Goal: Obtain resource: Download file/media

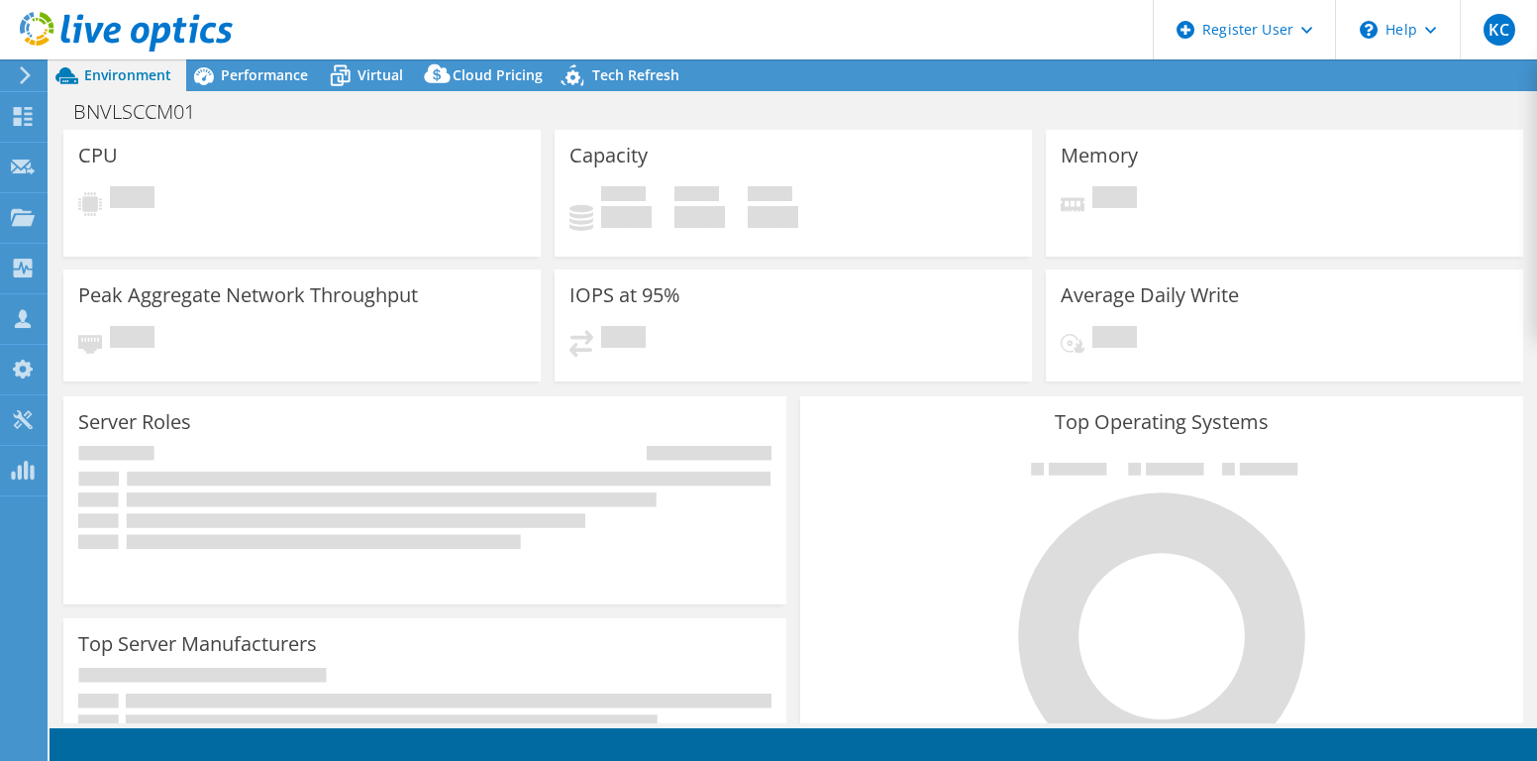
select select "USD"
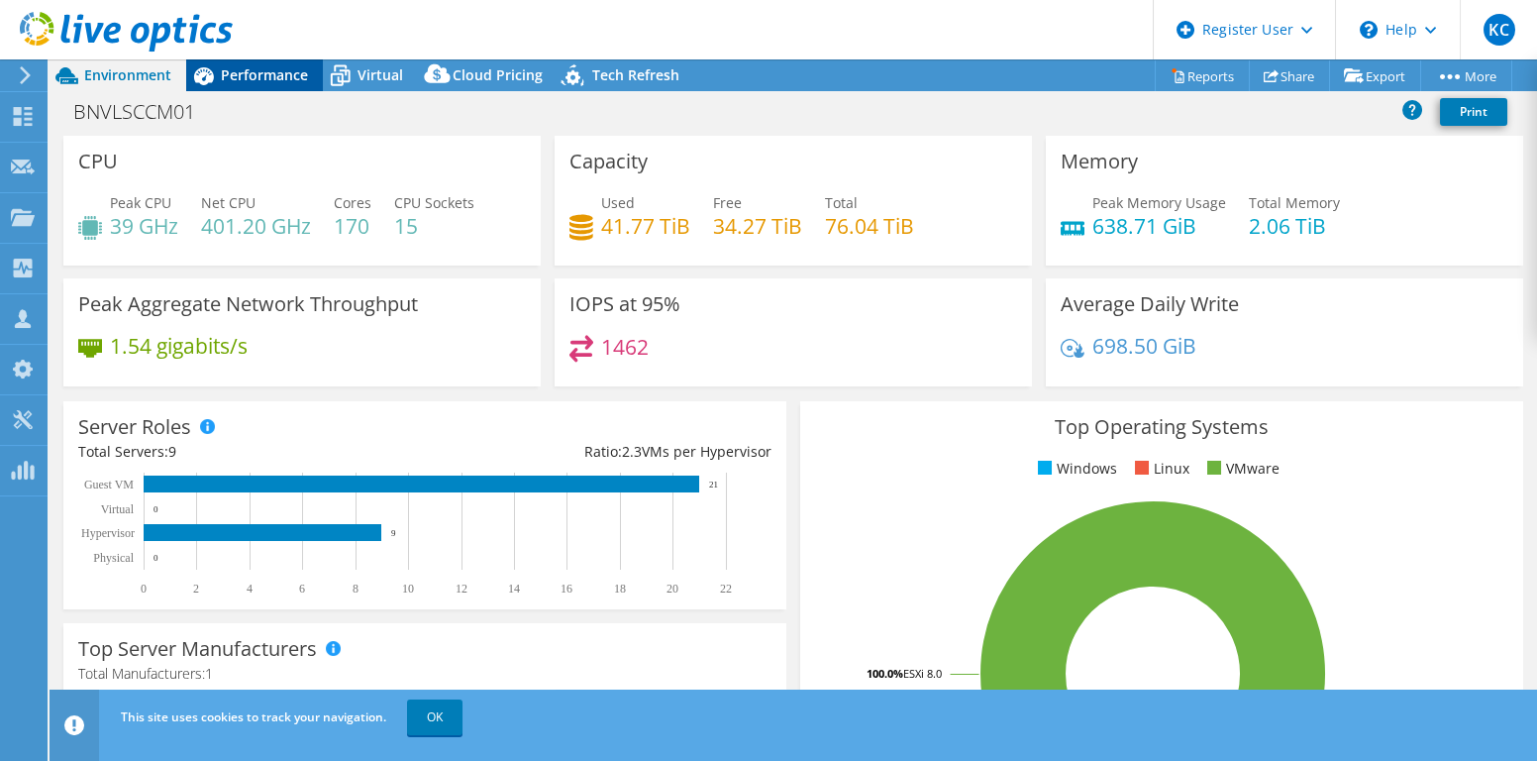
click at [267, 87] on div "Performance" at bounding box center [254, 75] width 137 height 32
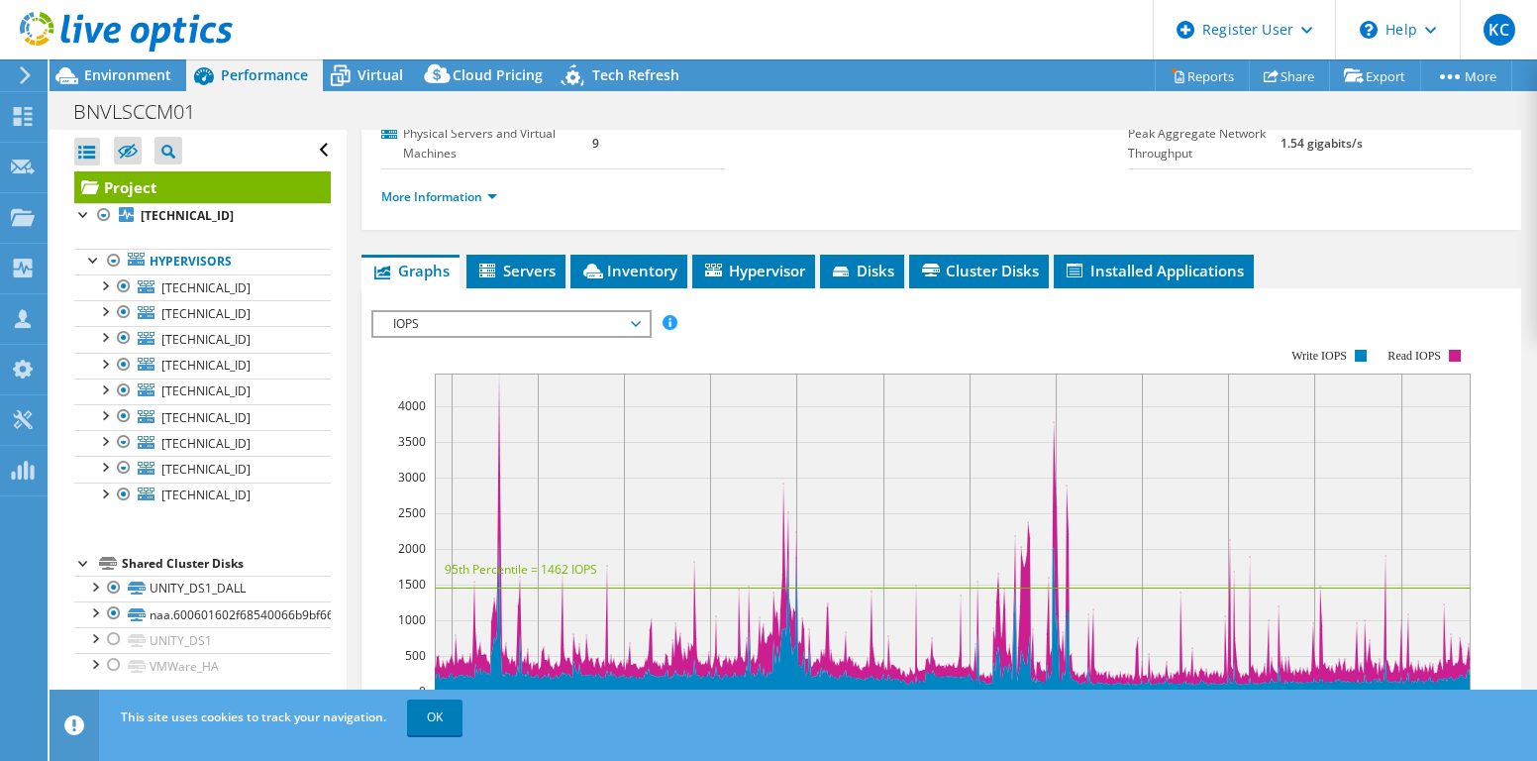
scroll to position [269, 0]
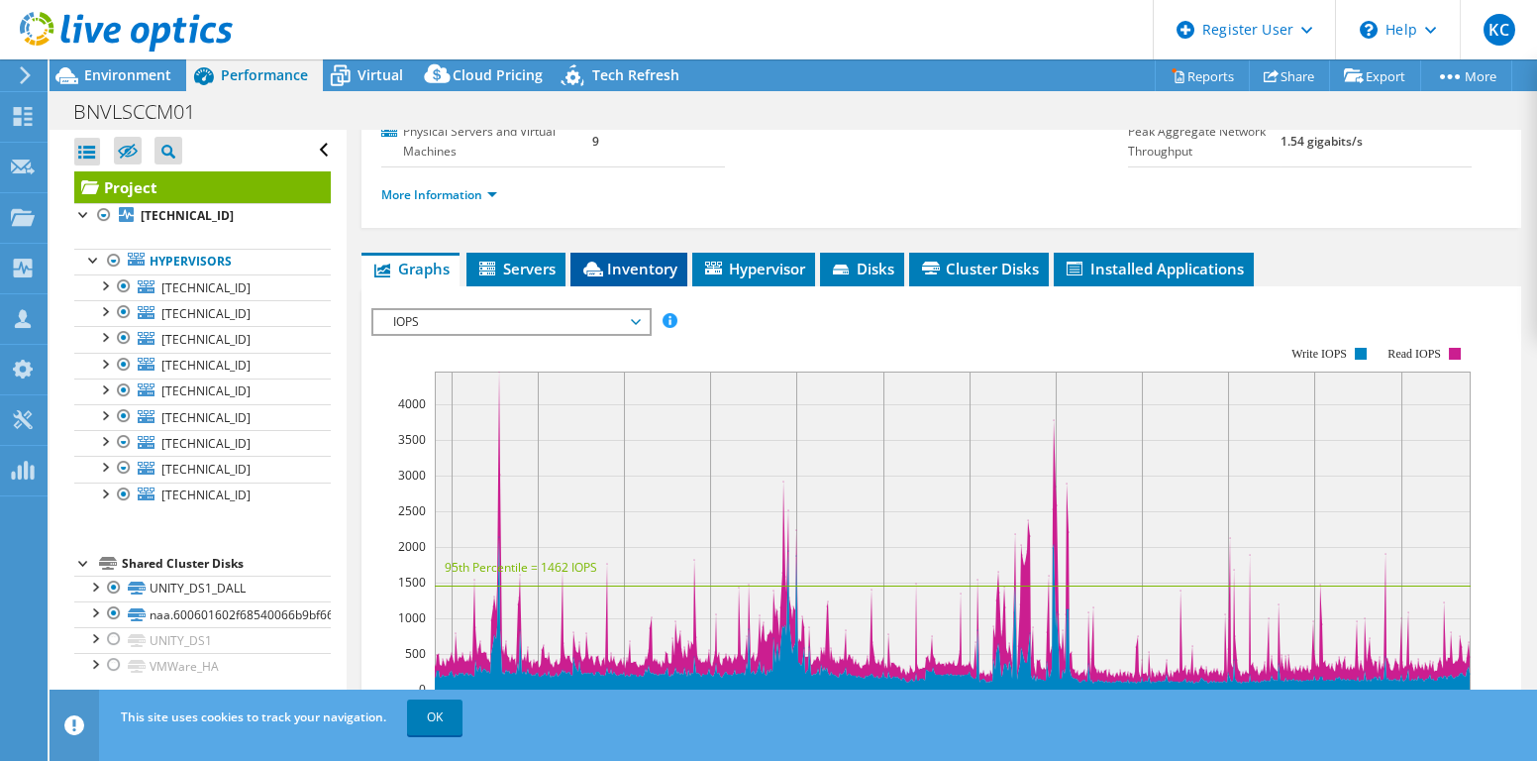
click at [597, 276] on icon at bounding box center [593, 269] width 20 height 15
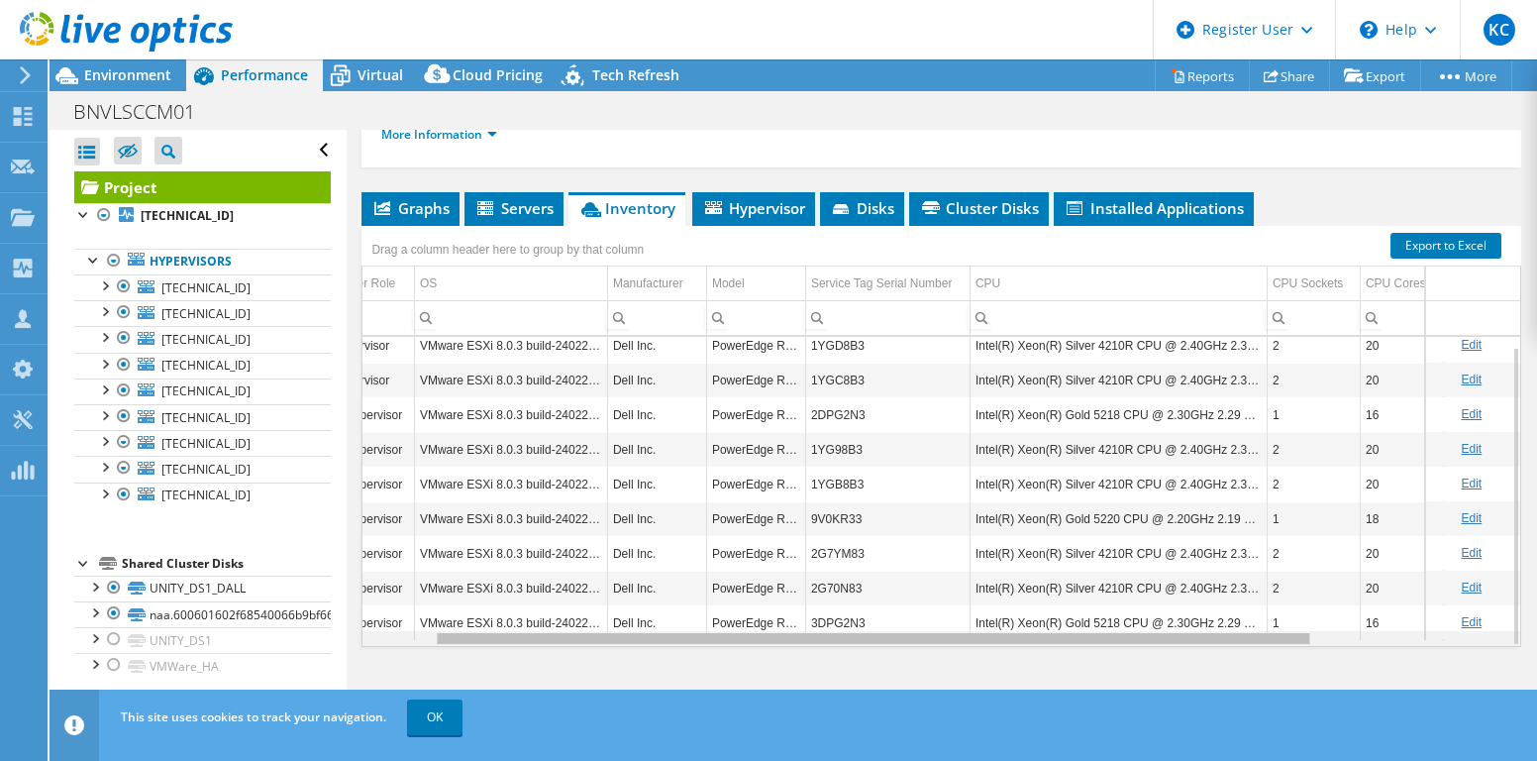
scroll to position [0, 0]
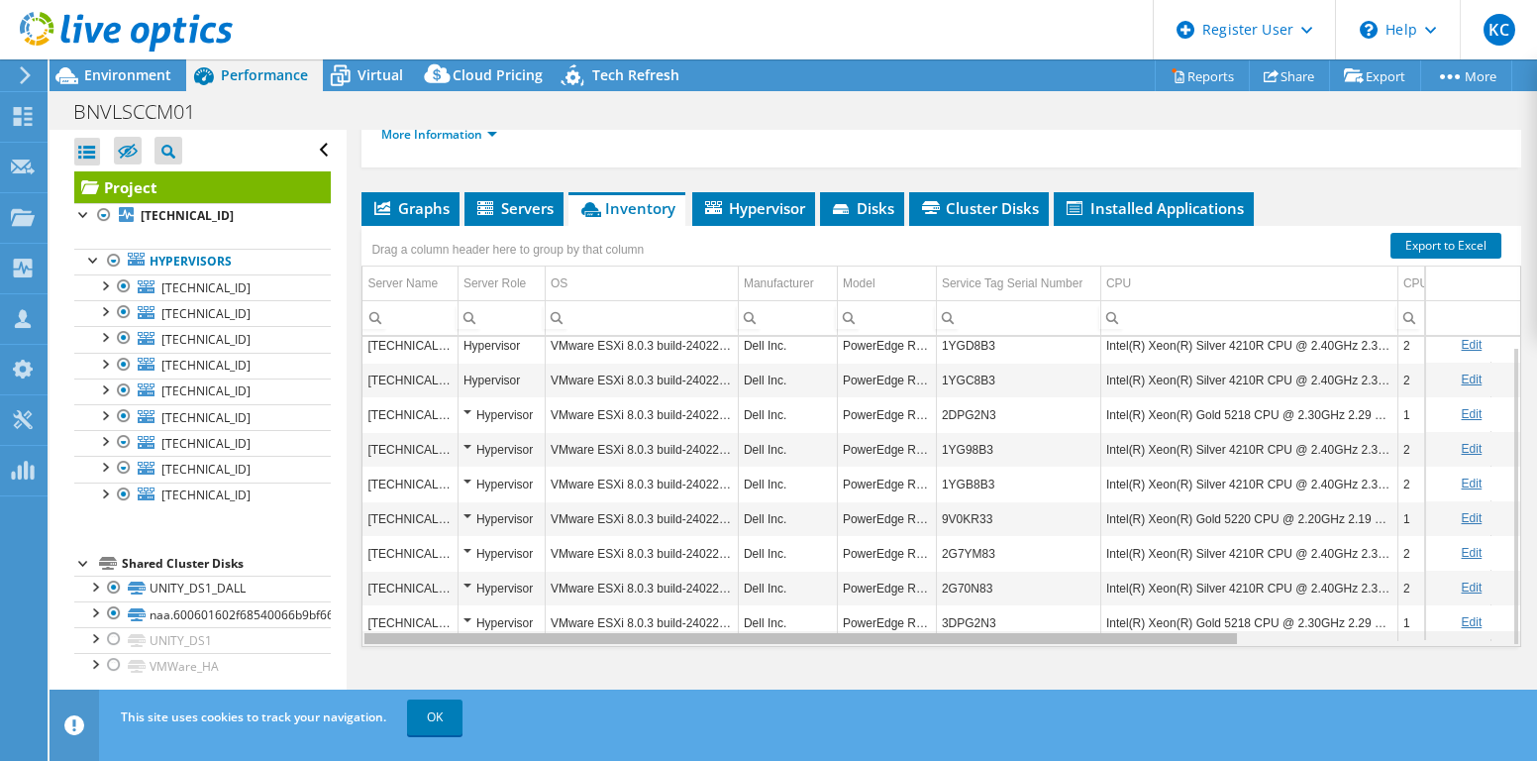
drag, startPoint x: 945, startPoint y: 644, endPoint x: 514, endPoint y: 588, distance: 434.4
click at [514, 588] on body "KC Dell User [PERSON_NAME] [PERSON_NAME][EMAIL_ADDRESS][PERSON_NAME][DOMAIN_NAM…" at bounding box center [768, 380] width 1537 height 761
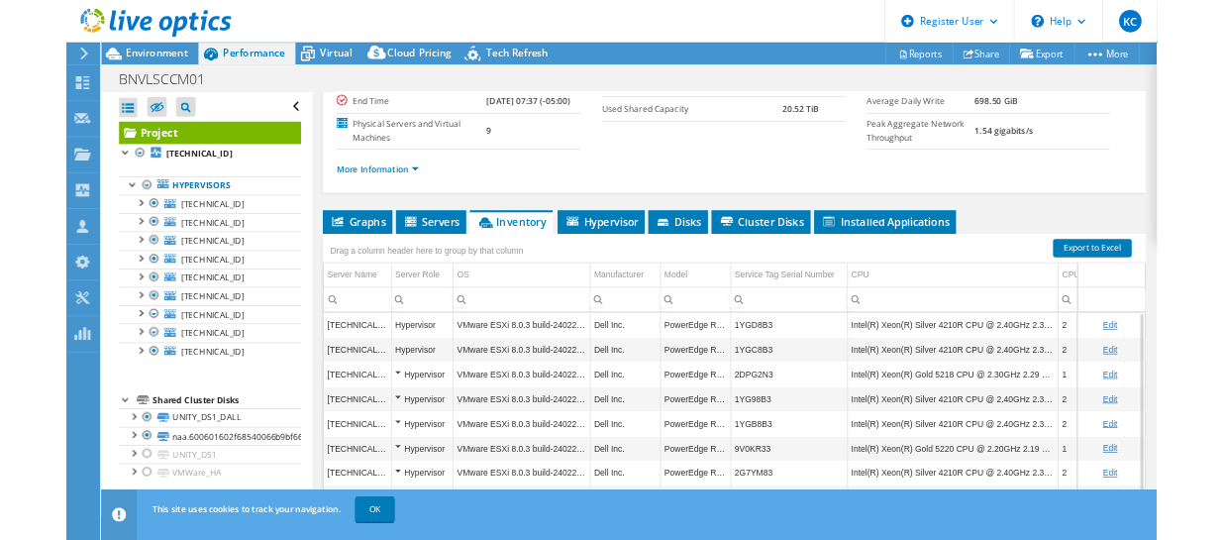
scroll to position [375, 0]
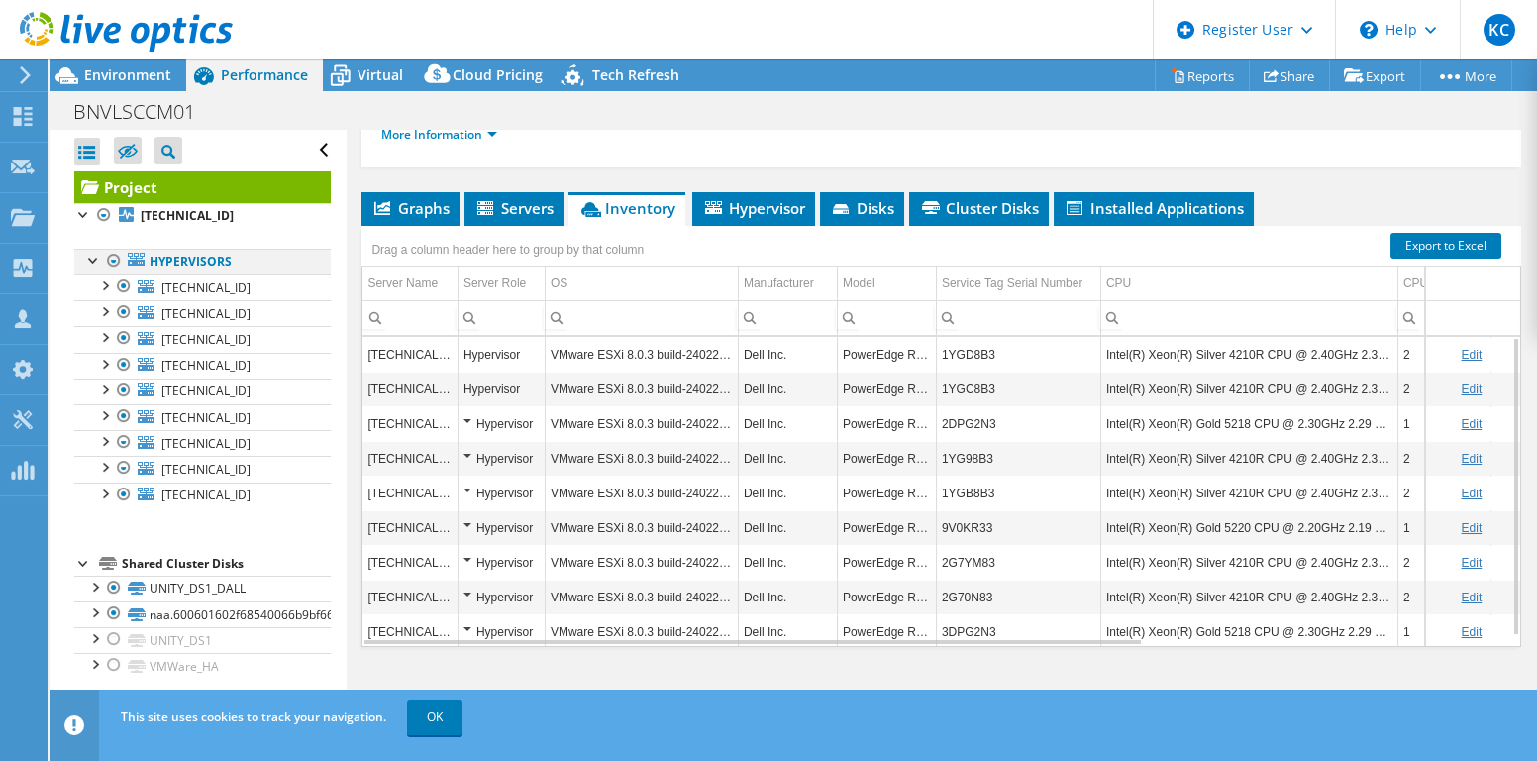
click at [121, 261] on div at bounding box center [114, 261] width 20 height 24
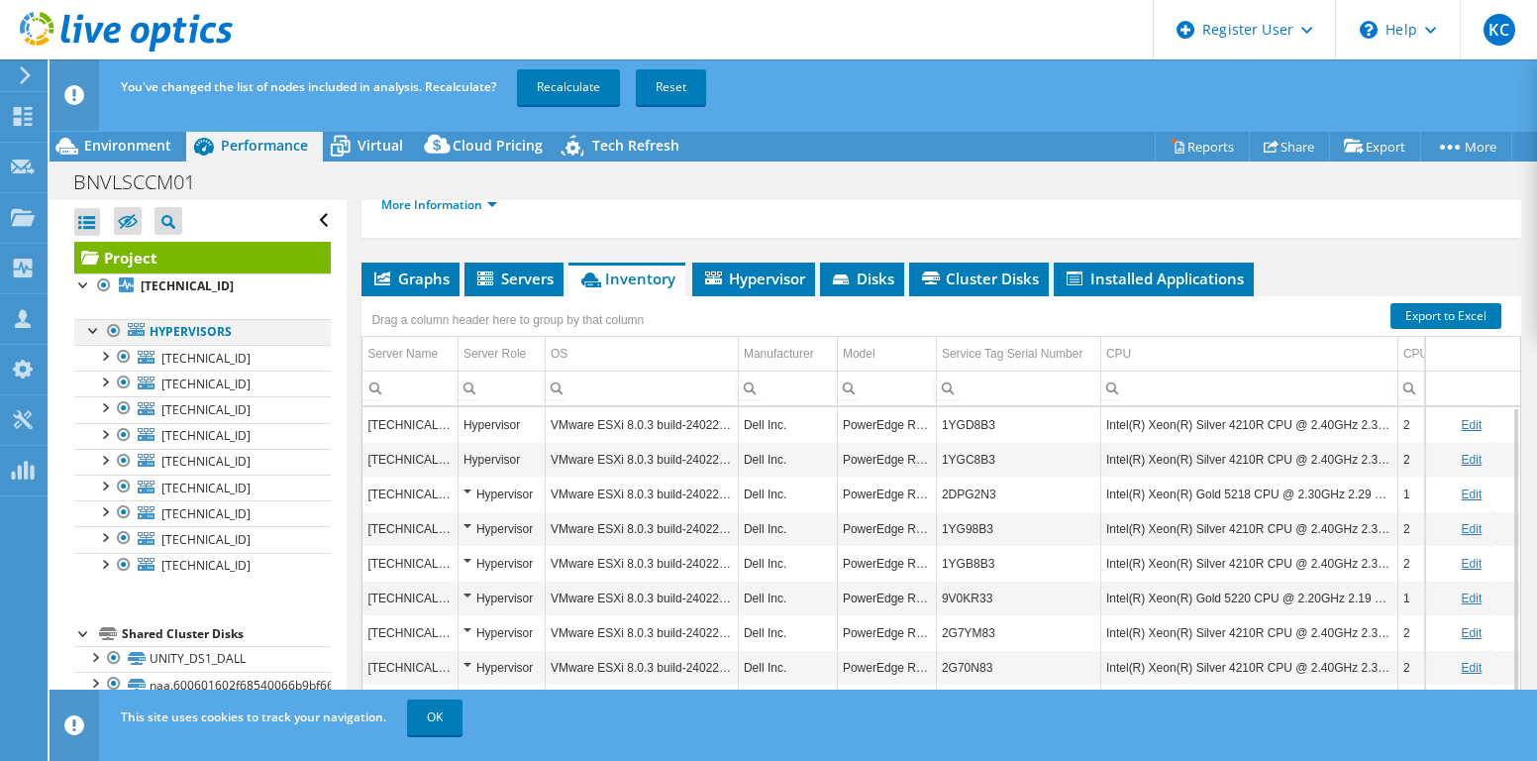
click at [116, 330] on div at bounding box center [114, 331] width 20 height 24
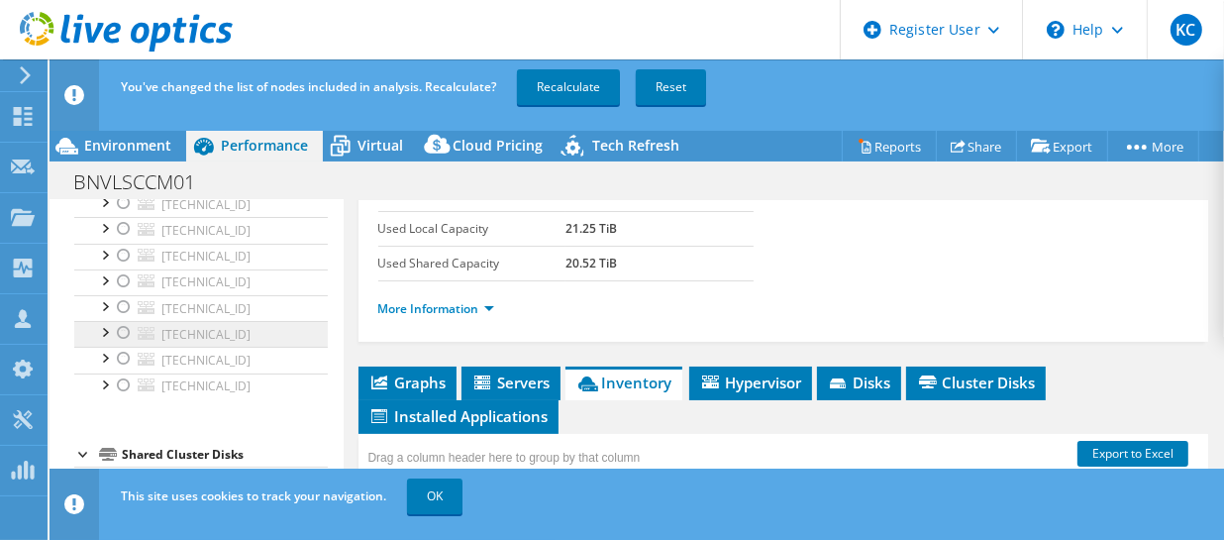
scroll to position [89, 0]
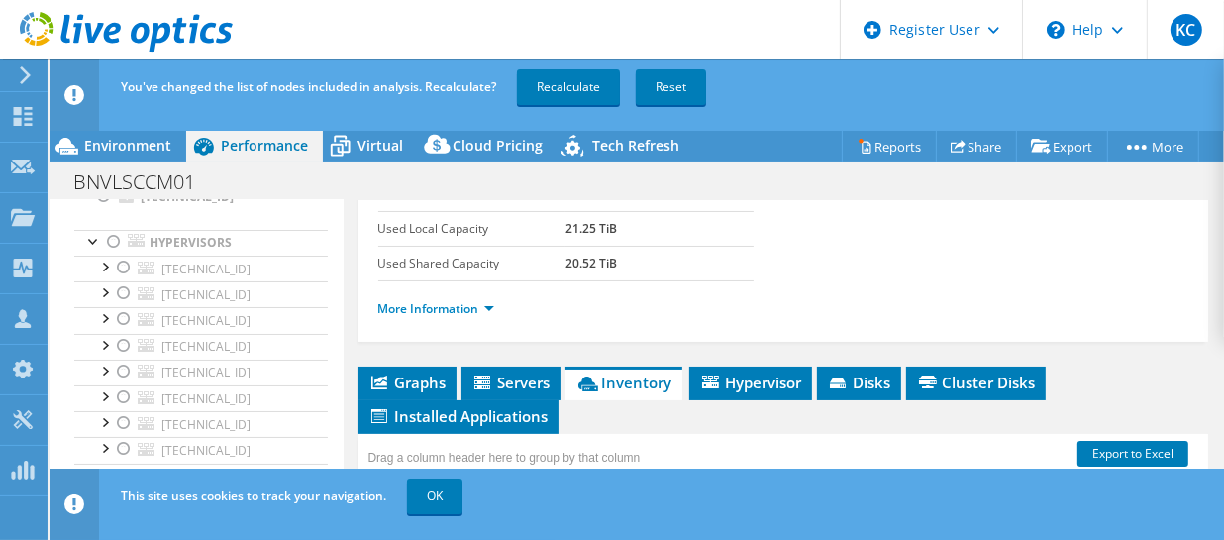
click at [993, 304] on ul "More Information" at bounding box center [783, 306] width 811 height 27
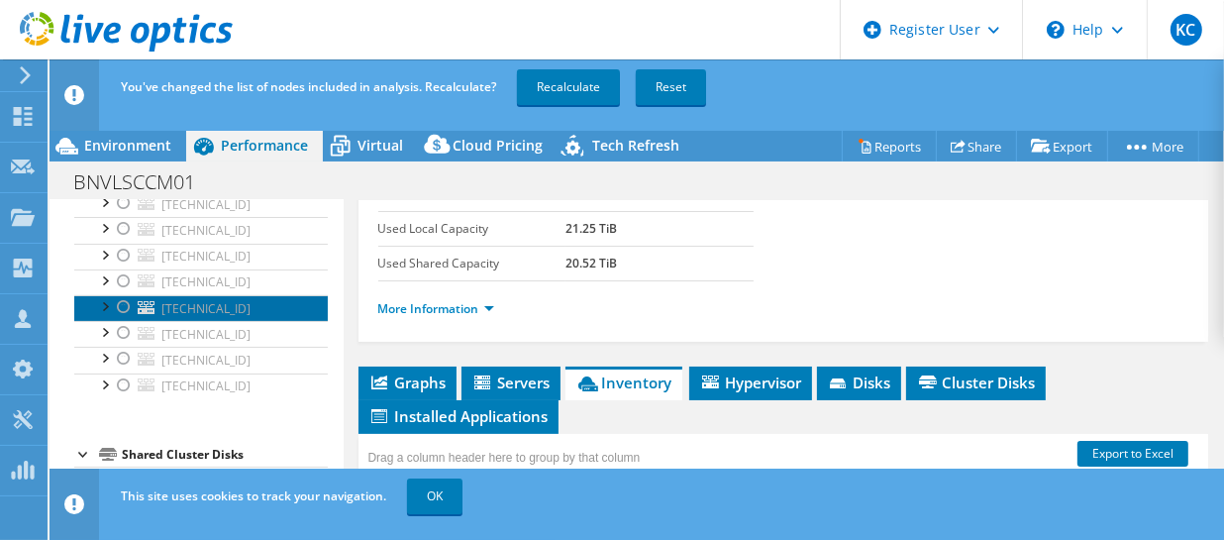
click at [237, 307] on link "[TECHNICAL_ID]" at bounding box center [201, 308] width 254 height 26
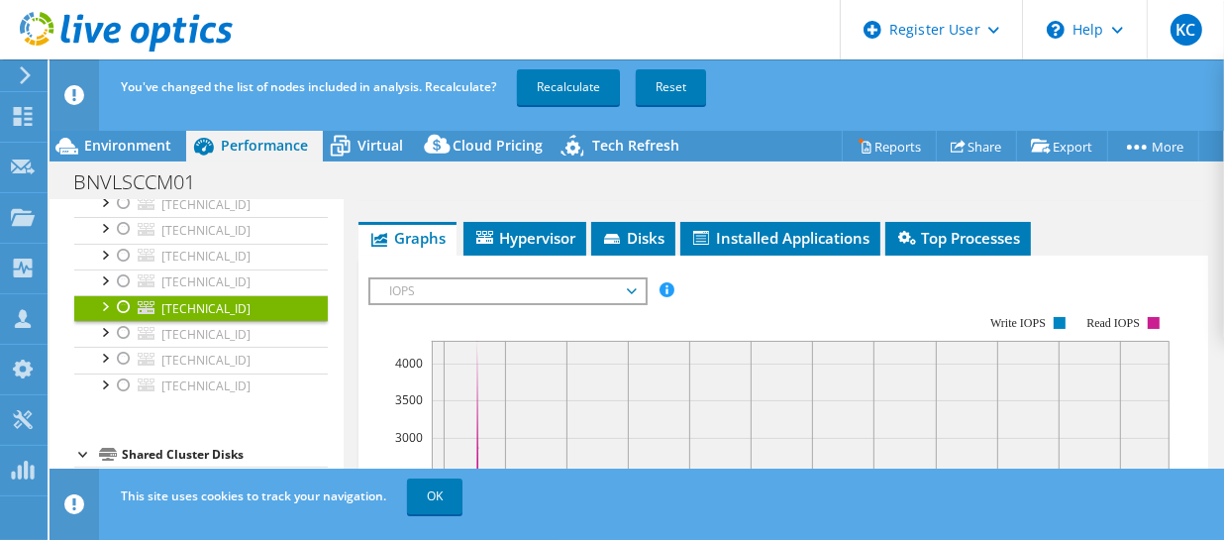
click at [872, 113] on div "You've changed the list of nodes included in analysis. Recalculate? Recalculate…" at bounding box center [673, 86] width 1115 height 55
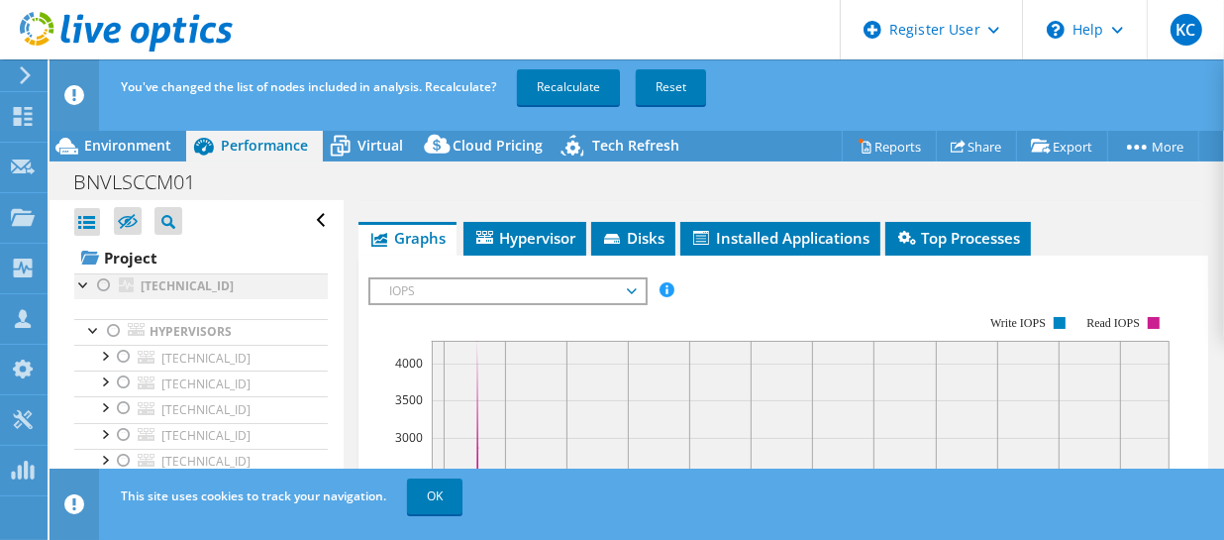
click at [104, 289] on div at bounding box center [104, 285] width 20 height 24
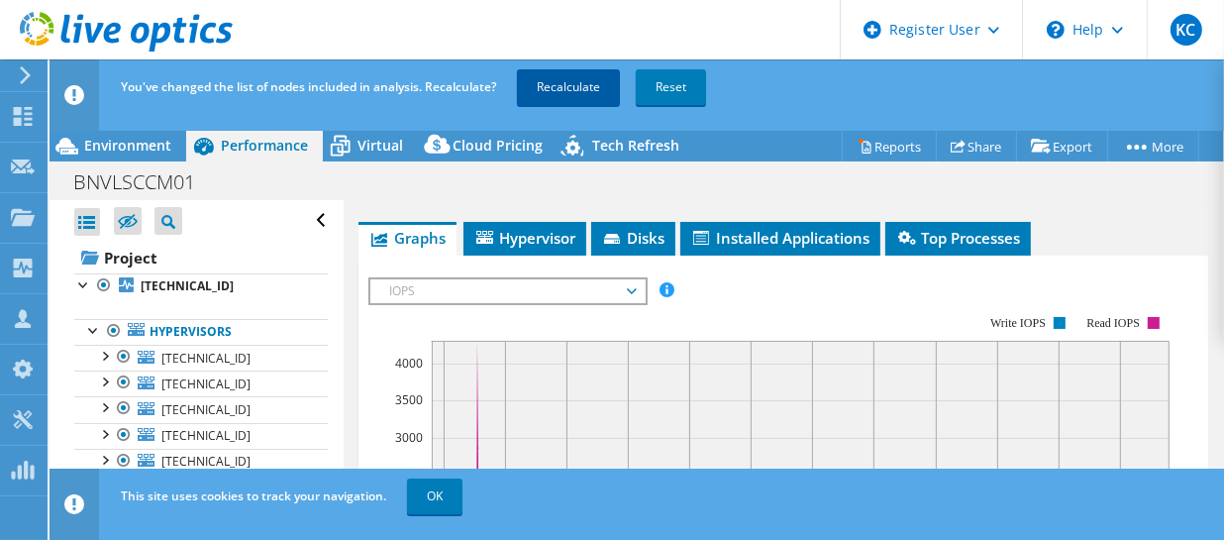
click at [579, 88] on link "Recalculate" at bounding box center [568, 87] width 103 height 36
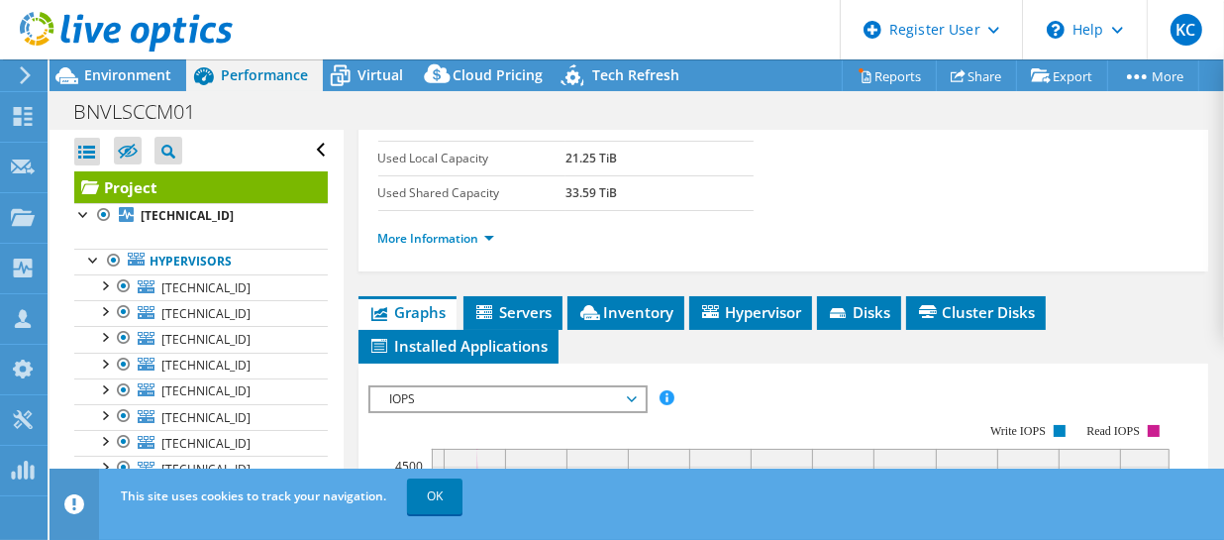
click at [908, 192] on section "Prepared for: [PERSON_NAME], [PERSON_NAME][EMAIL_ADDRESS][DOMAIN_NAME] Account …" at bounding box center [783, 40] width 811 height 453
click at [907, 82] on link "Reports" at bounding box center [889, 75] width 95 height 31
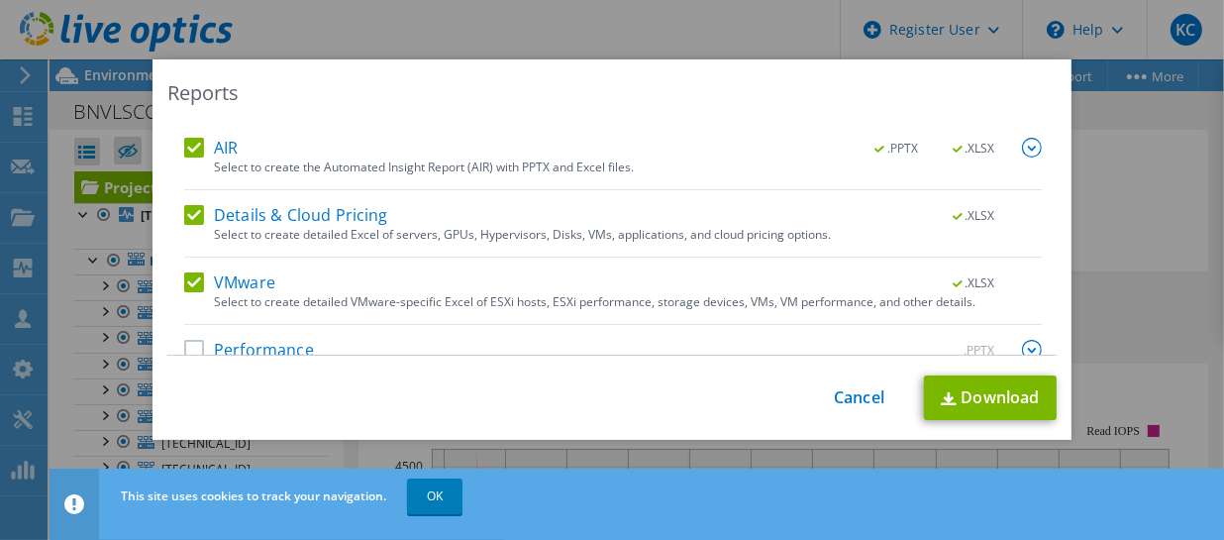
scroll to position [134, 0]
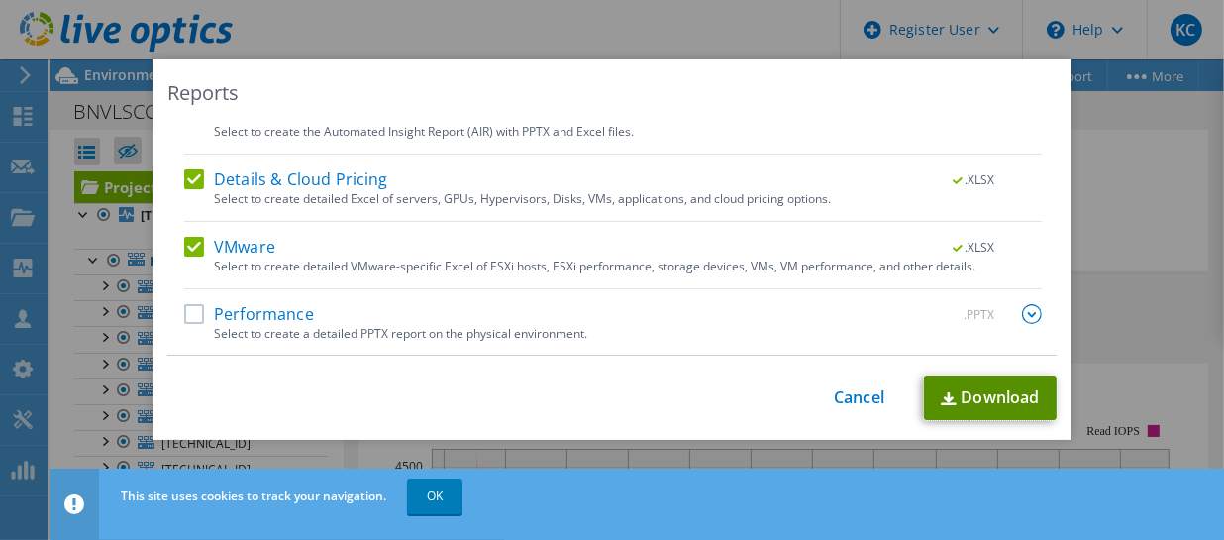
click at [1002, 390] on link "Download" at bounding box center [990, 397] width 133 height 45
drag, startPoint x: 808, startPoint y: 22, endPoint x: 828, endPoint y: 35, distance: 23.6
click at [808, 22] on div "Reports Select Region for Cloud Pricing Asia Pacific ([GEOGRAPHIC_DATA]) [GEOGR…" at bounding box center [612, 270] width 1224 height 540
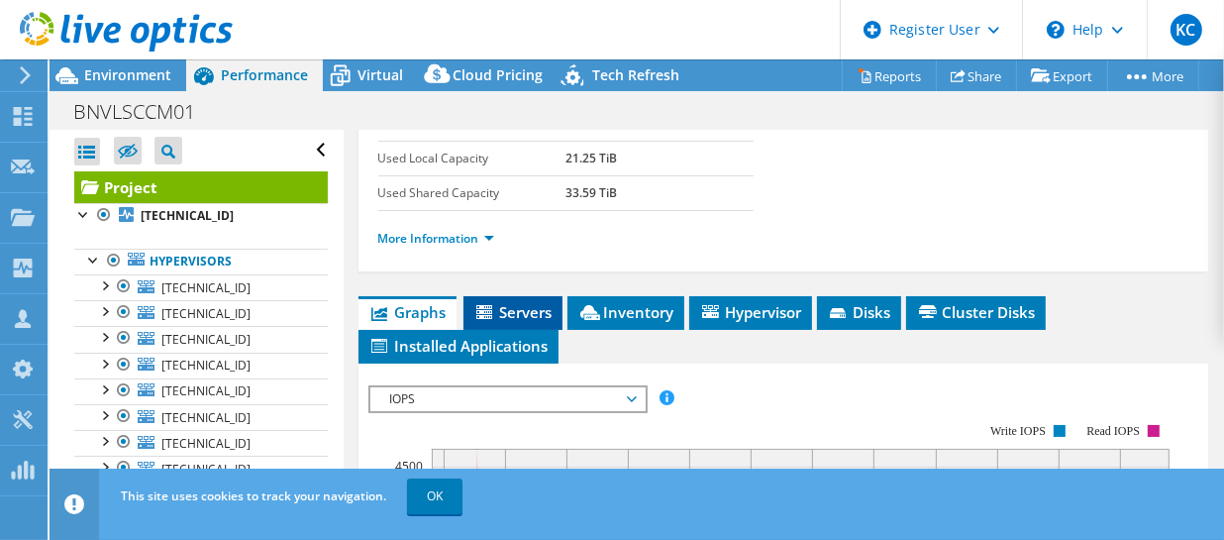
click at [532, 309] on span "Servers" at bounding box center [512, 312] width 79 height 20
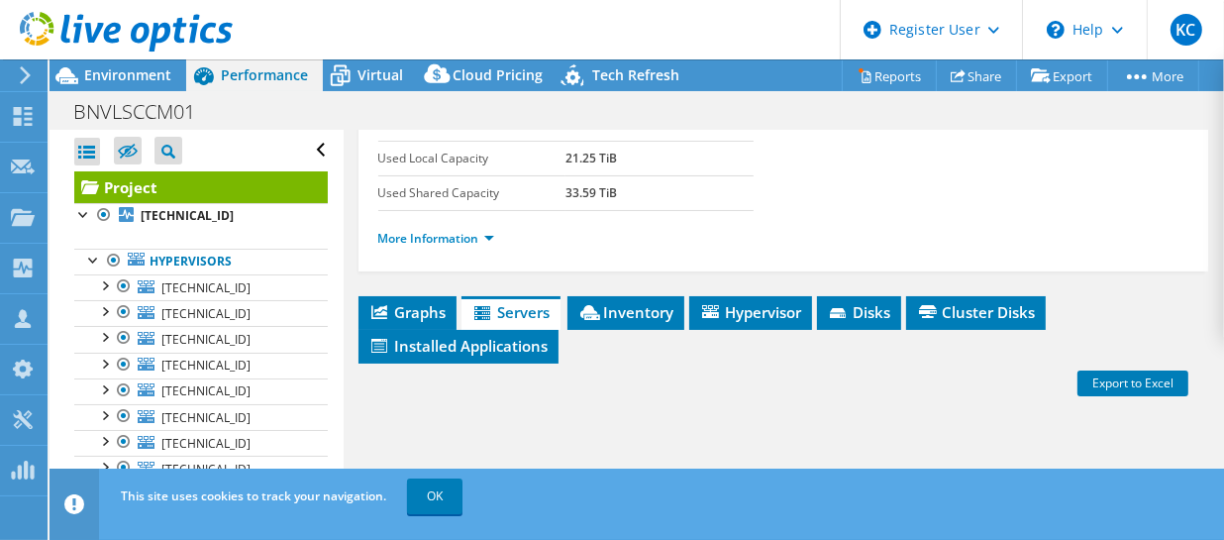
click at [458, 311] on ul "Graphs Servers Inventory Hypervisor Disks Cluster Disks Installed Applications" at bounding box center [784, 329] width 851 height 67
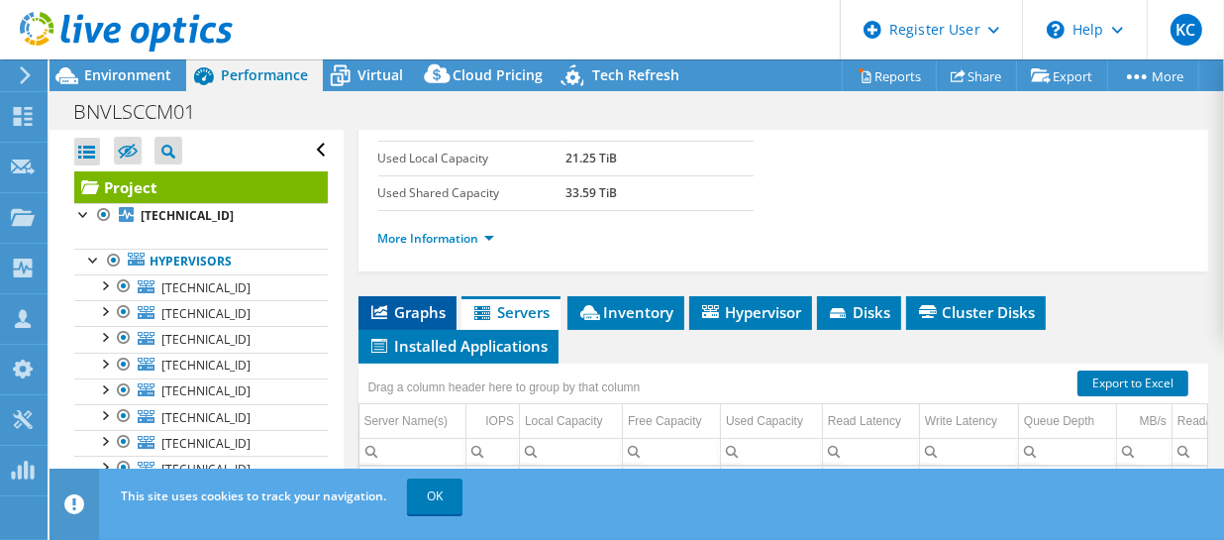
click at [409, 303] on span "Graphs" at bounding box center [407, 312] width 78 height 20
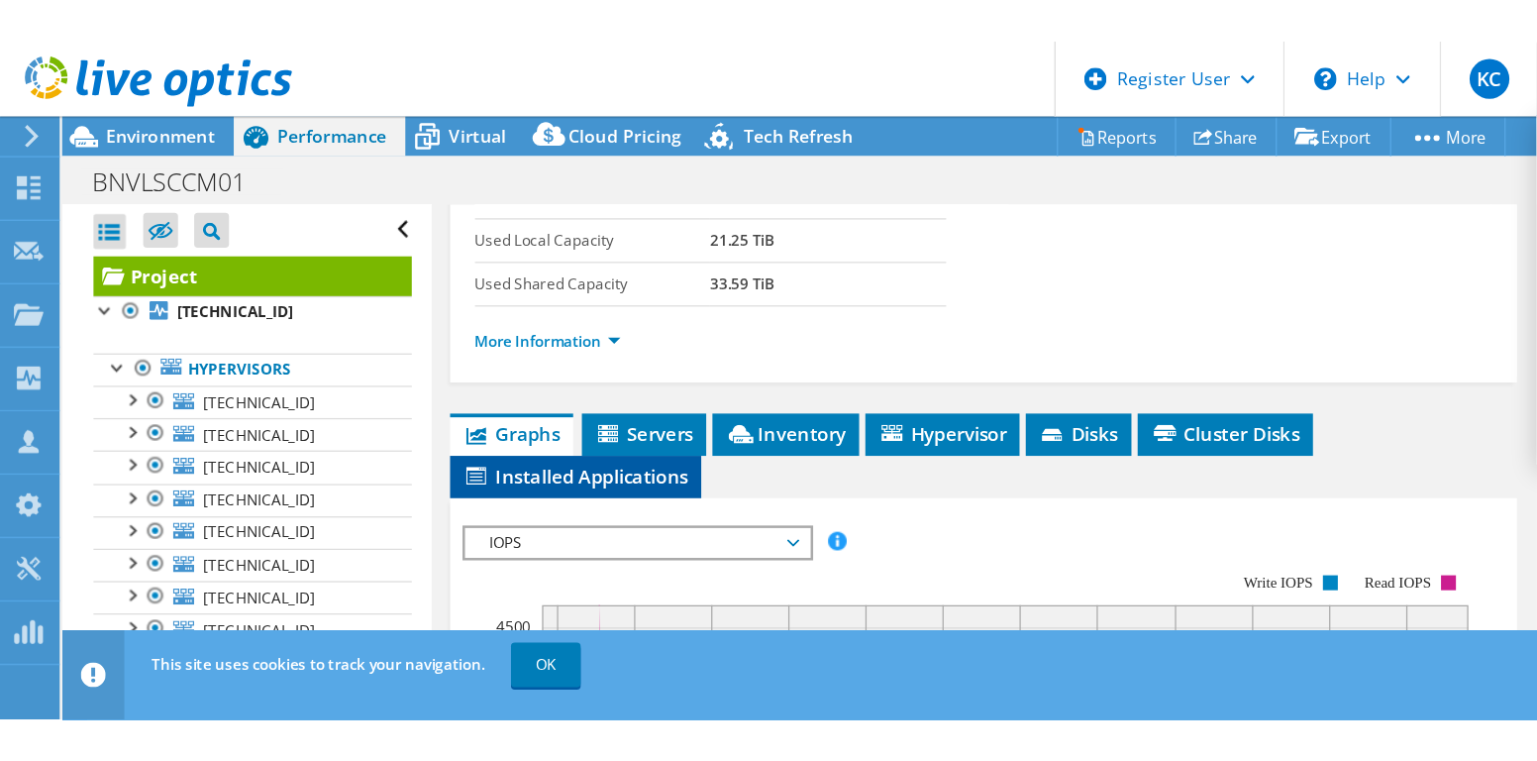
scroll to position [465, 0]
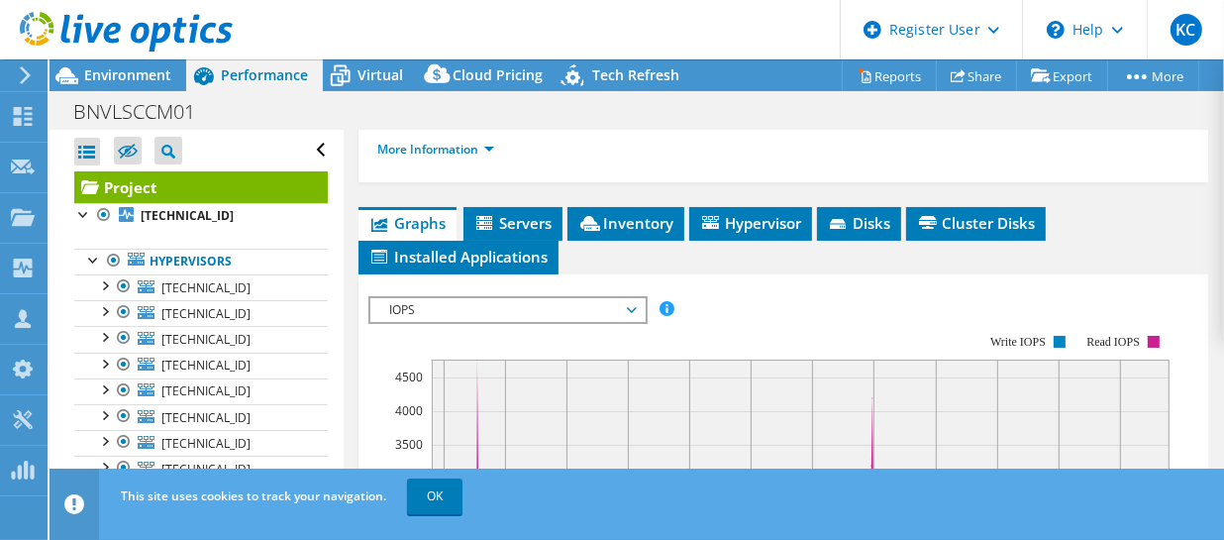
click at [540, 298] on span "IOPS" at bounding box center [507, 310] width 255 height 24
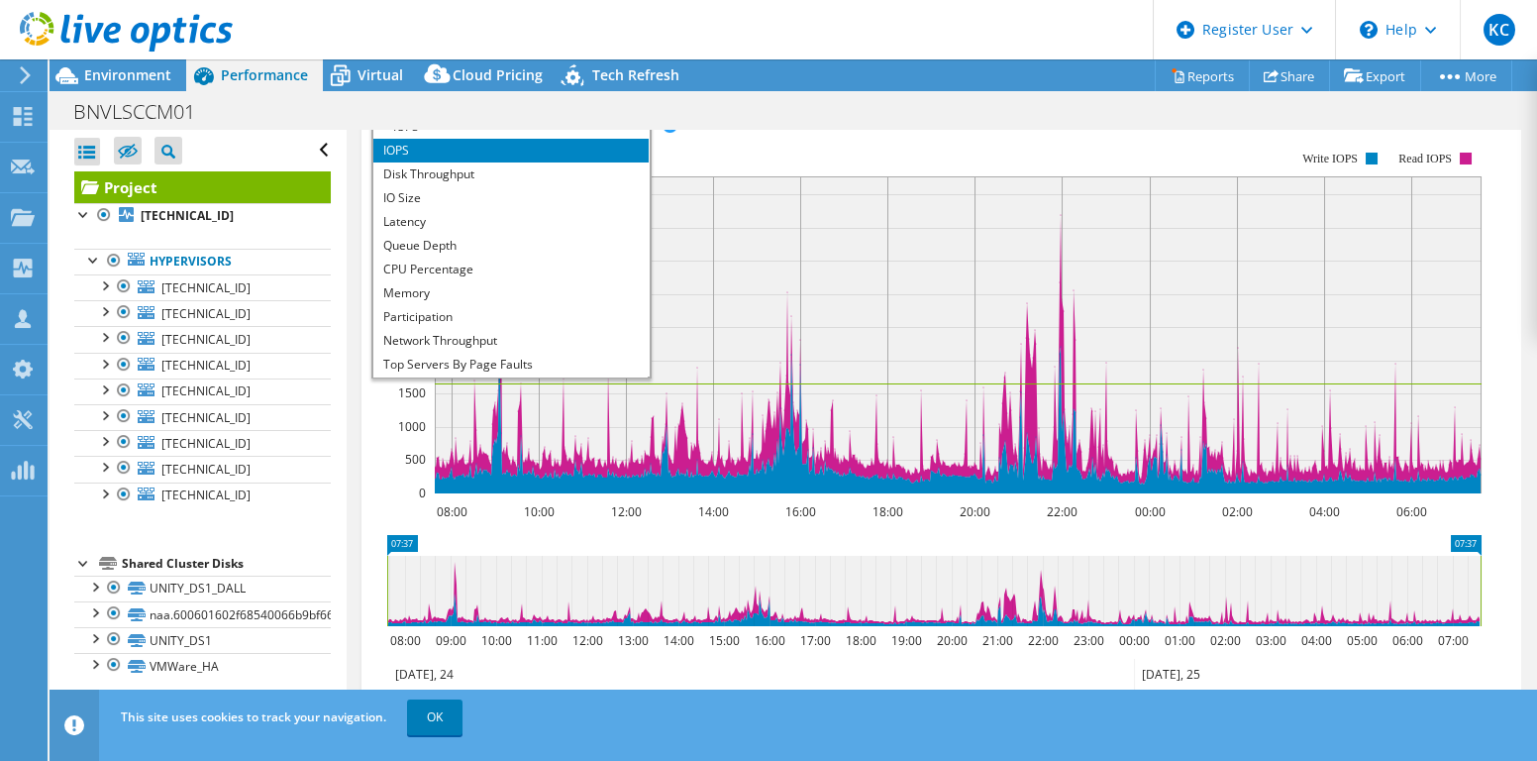
click at [954, 187] on rect at bounding box center [926, 322] width 1110 height 395
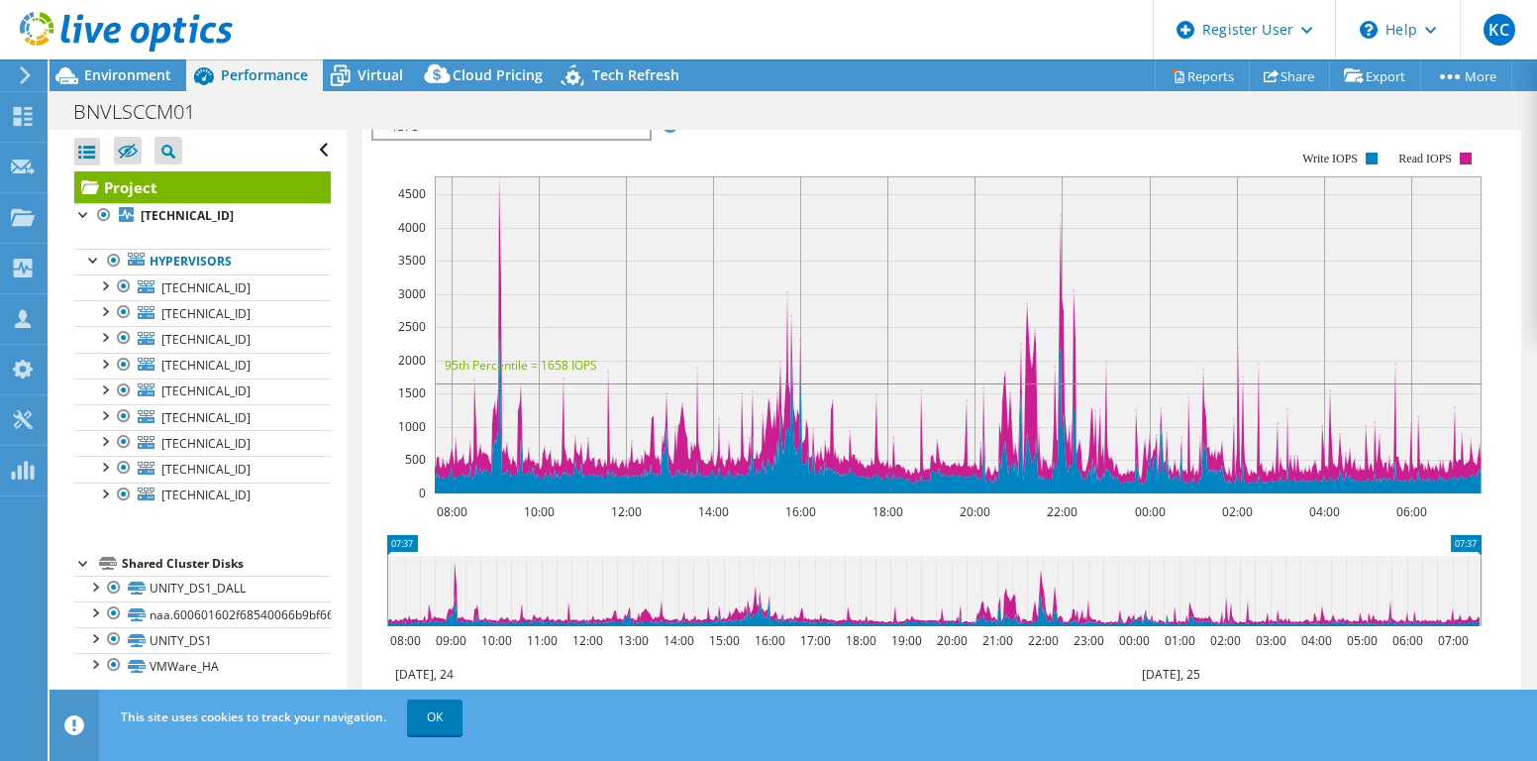
click at [522, 139] on span "IOPS" at bounding box center [510, 127] width 255 height 24
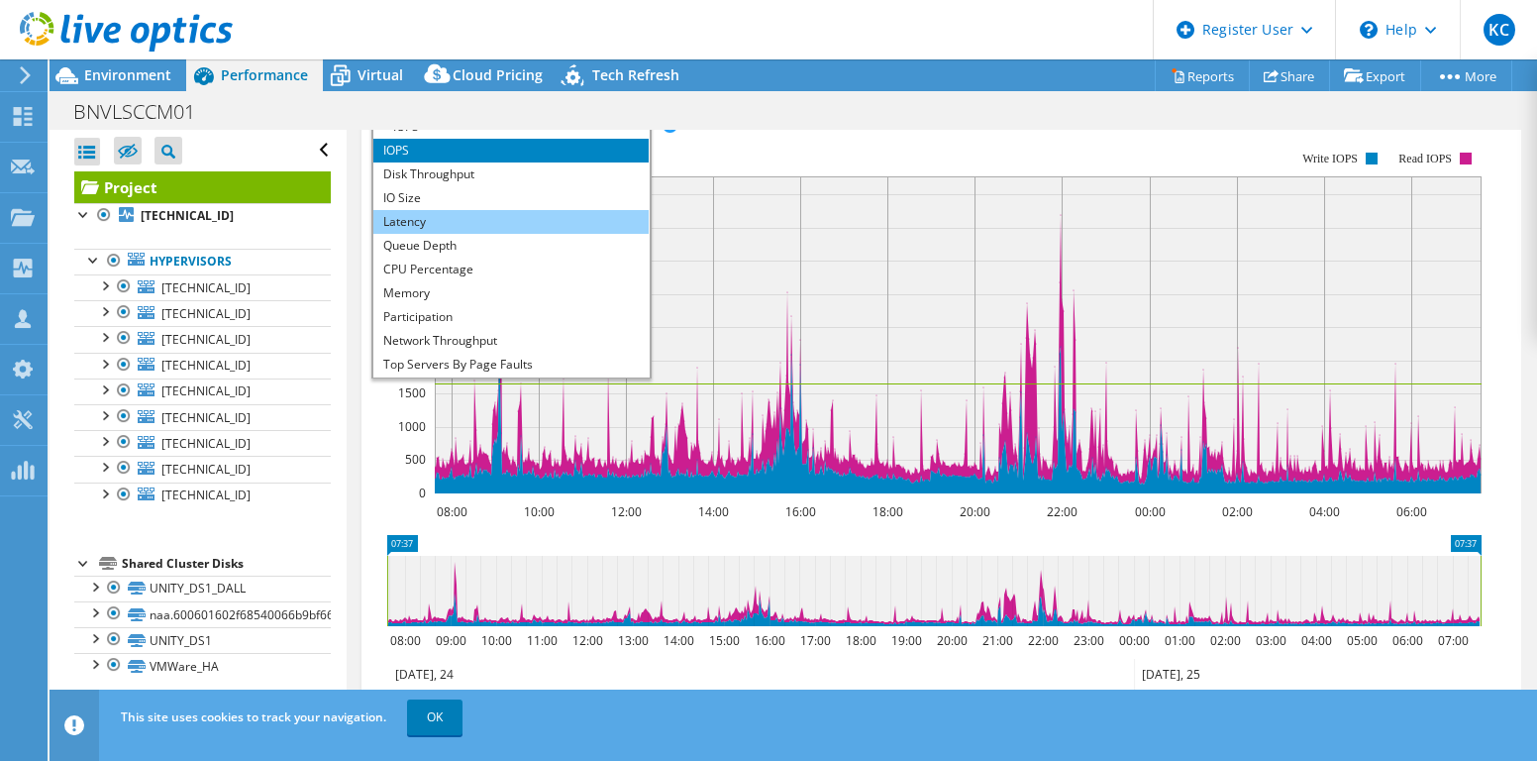
click at [491, 234] on li "Latency" at bounding box center [510, 222] width 274 height 24
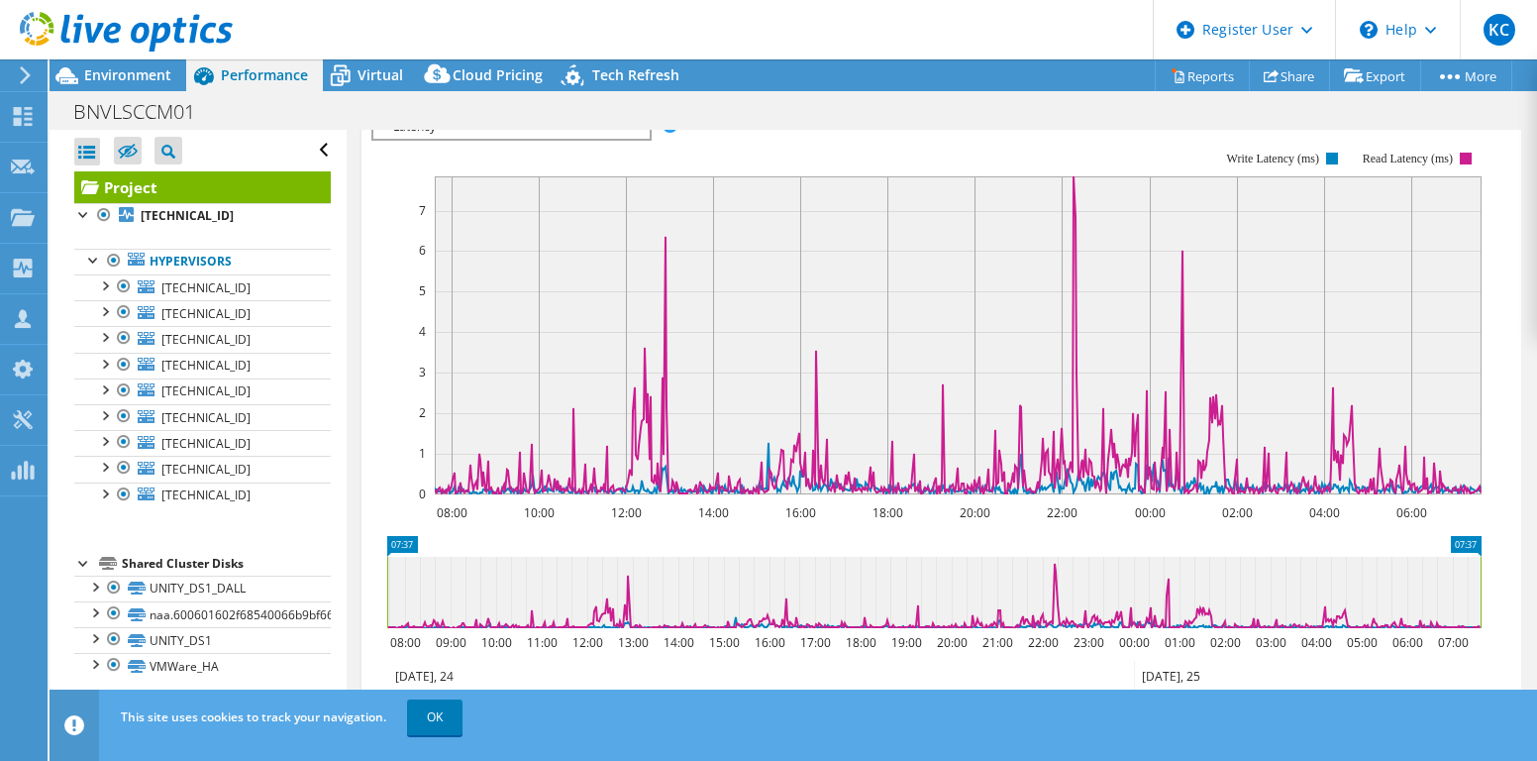
click at [547, 139] on span "Latency" at bounding box center [510, 127] width 255 height 24
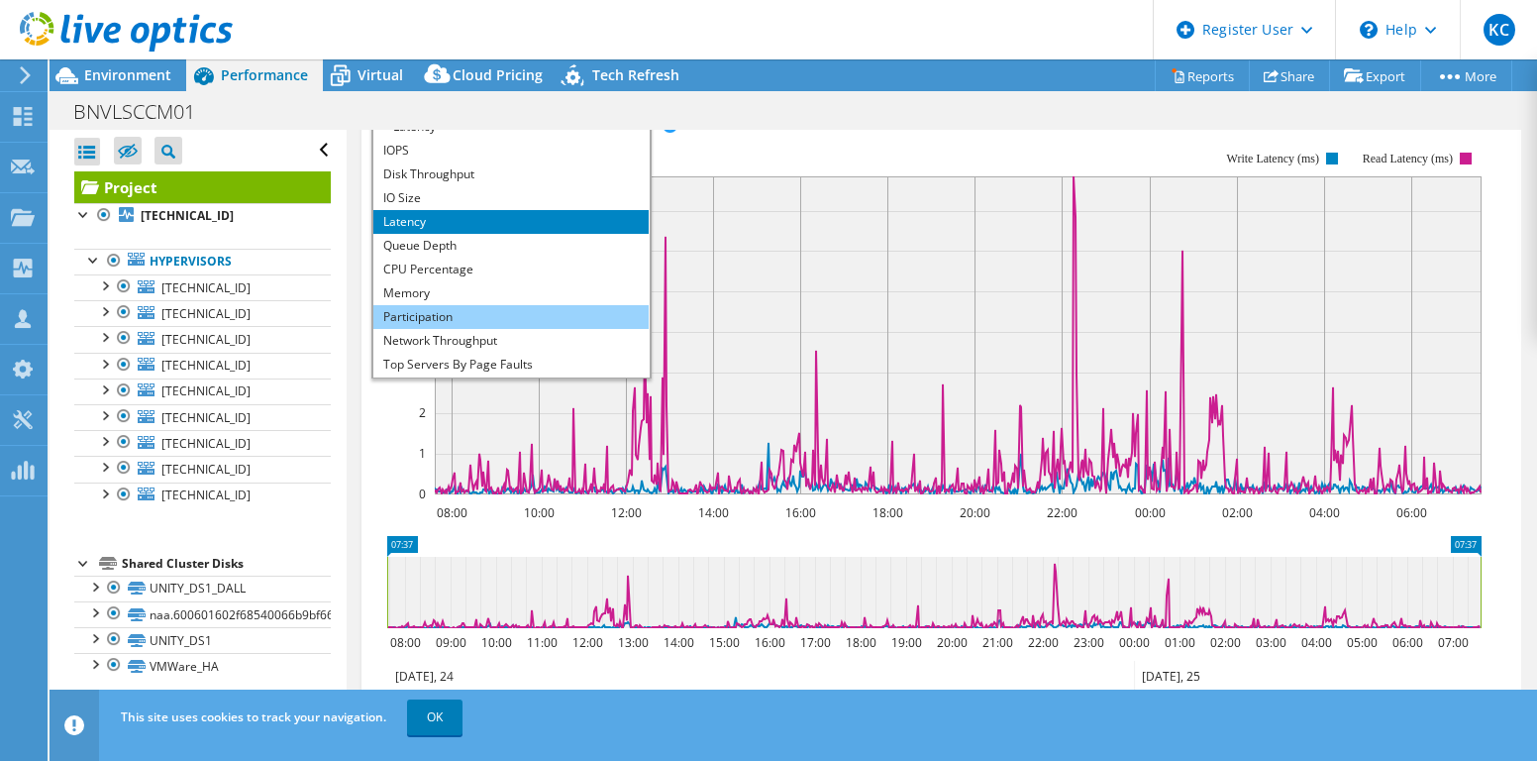
scroll to position [70, 0]
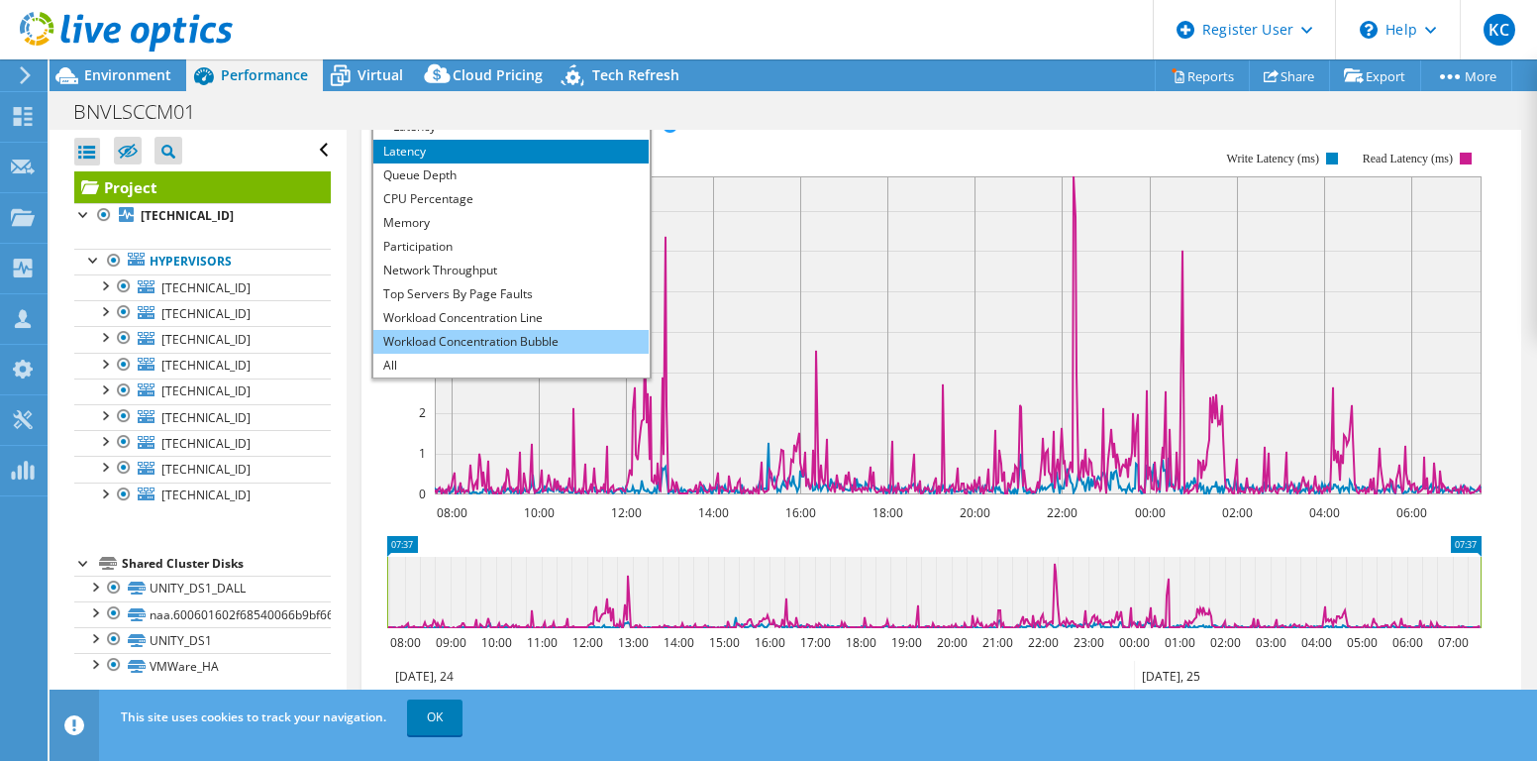
click at [486, 354] on li "Workload Concentration Bubble" at bounding box center [510, 342] width 274 height 24
